Goal: Check status

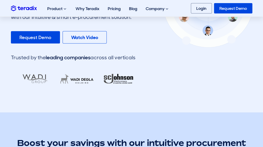
scroll to position [78, 0]
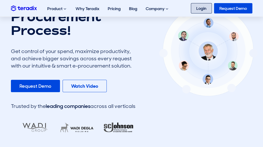
click at [203, 9] on link "Login" at bounding box center [201, 8] width 21 height 10
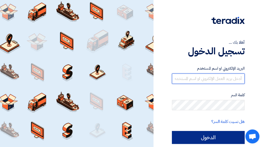
type input "[EMAIL_ADDRESS][PERSON_NAME][DOMAIN_NAME]"
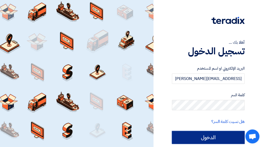
click at [204, 136] on input "الدخول" at bounding box center [208, 137] width 73 height 13
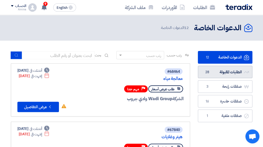
click at [226, 77] on link "الطلبات المقبولة الطلبات المقبولة 28" at bounding box center [225, 72] width 54 height 13
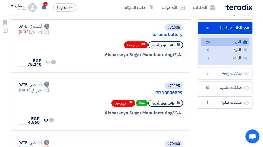
scroll to position [52, 0]
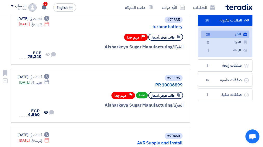
click at [168, 87] on link "PR 10006899" at bounding box center [131, 85] width 104 height 5
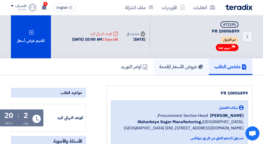
click at [171, 71] on link "عروض الأسعار المقدمة" at bounding box center [180, 66] width 55 height 17
